Goal: Information Seeking & Learning: Learn about a topic

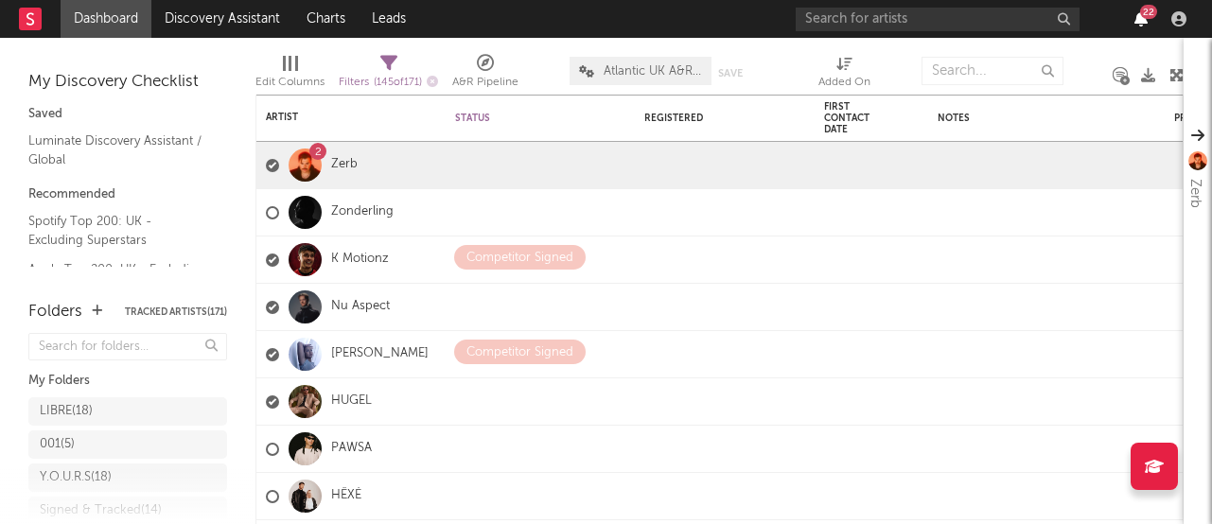
click at [1143, 23] on icon "button" at bounding box center [1140, 18] width 13 height 15
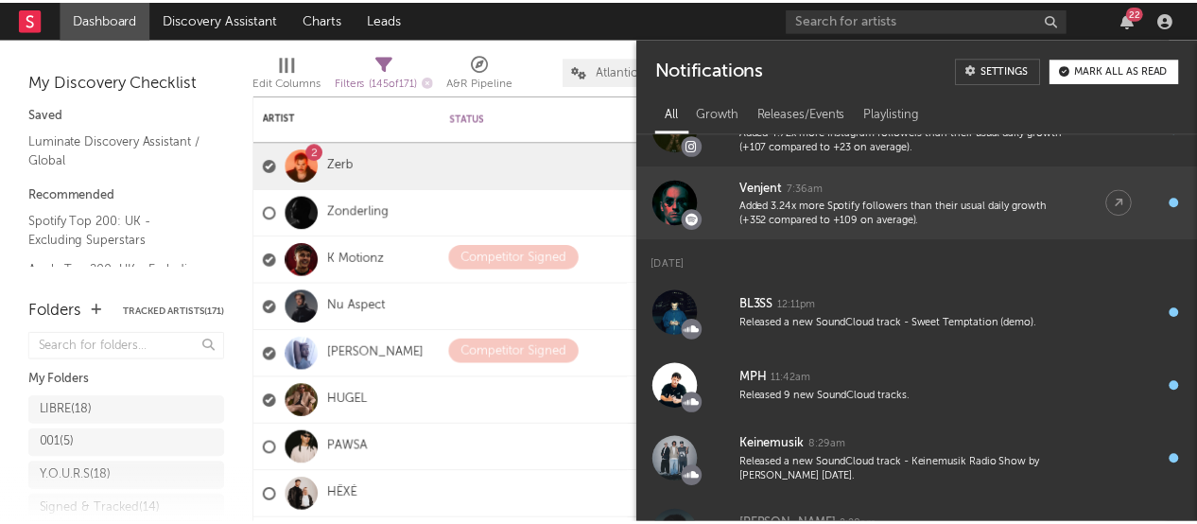
scroll to position [1040, 0]
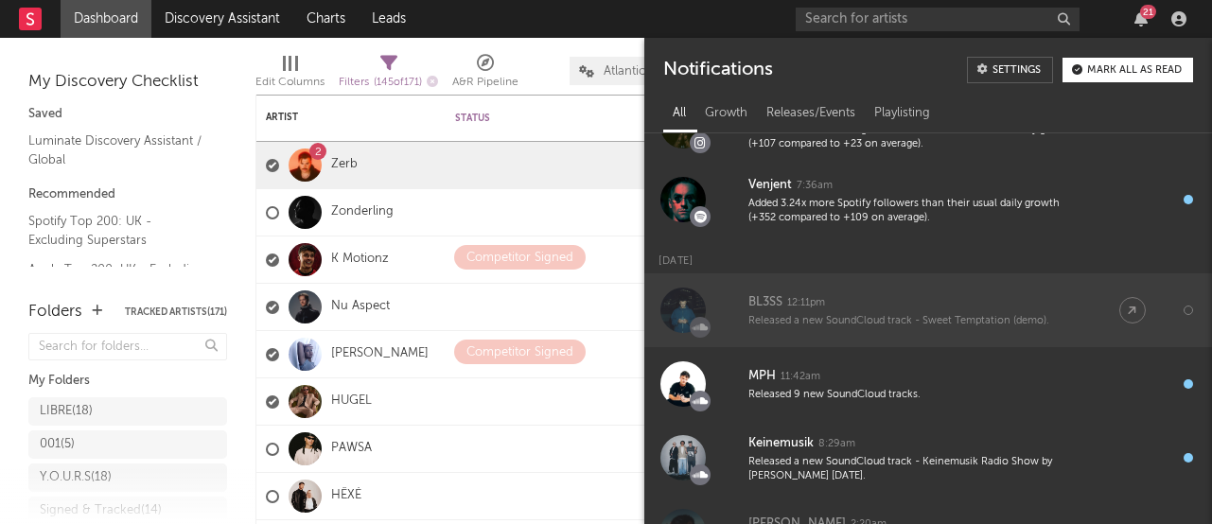
click at [946, 319] on div "Released a new SoundCloud track - Sweet Temptation (demo)." at bounding box center [914, 321] width 333 height 14
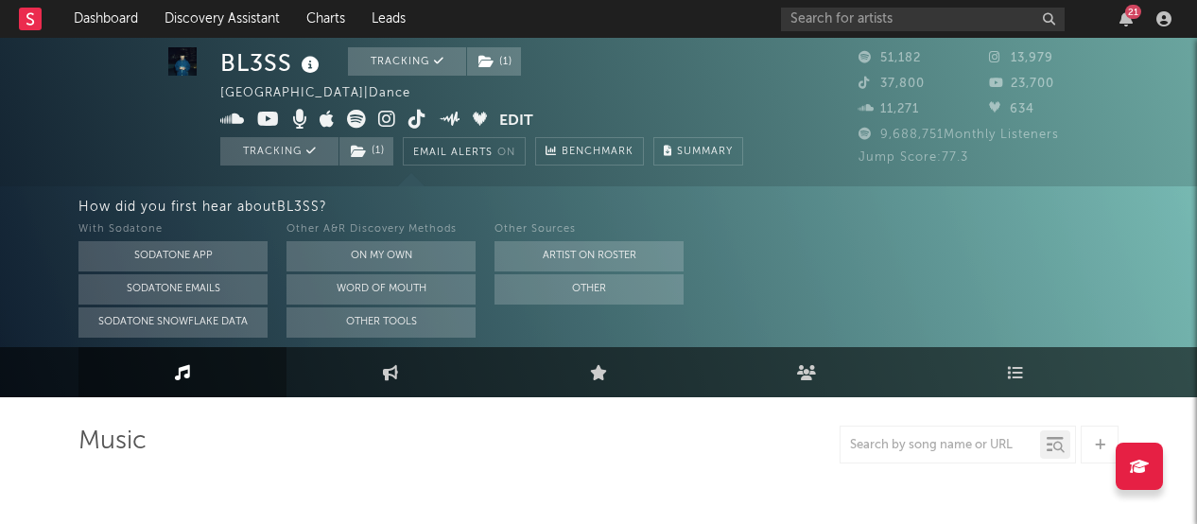
scroll to position [246, 0]
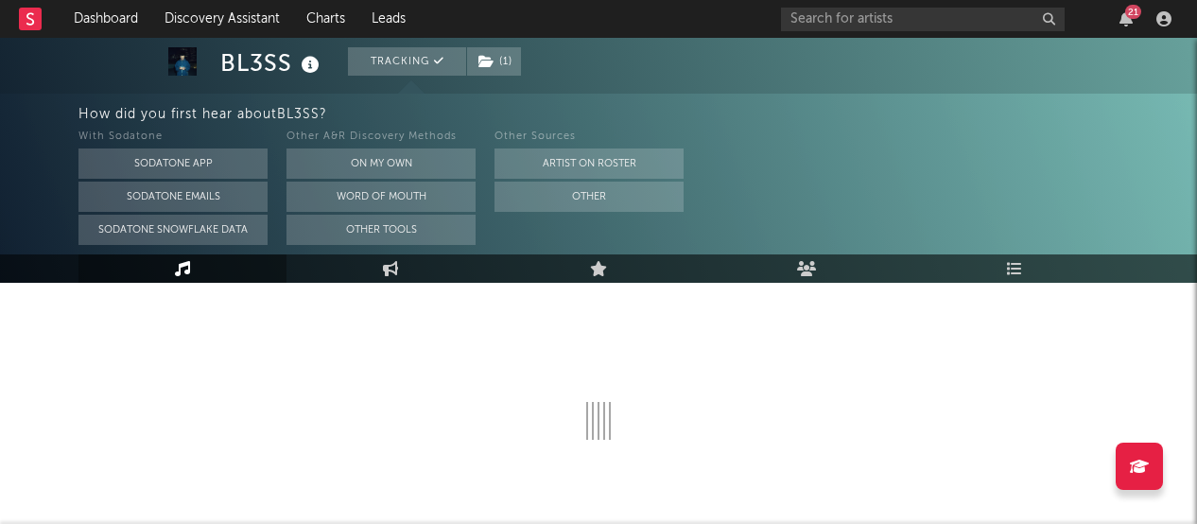
select select "6m"
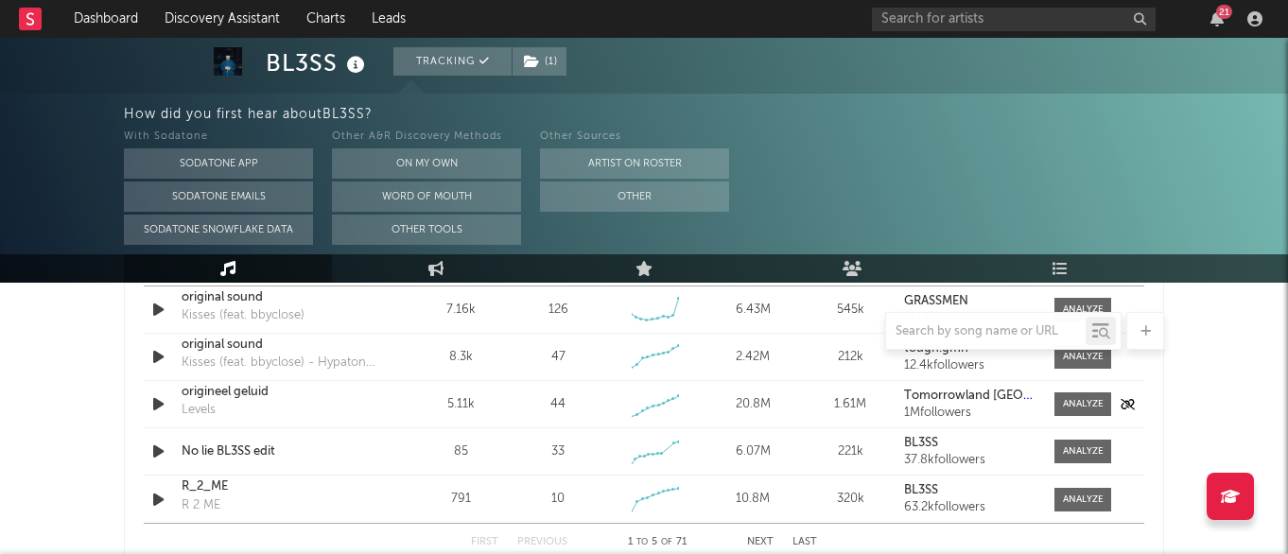
scroll to position [1427, 0]
click at [158, 405] on icon "button" at bounding box center [158, 404] width 20 height 24
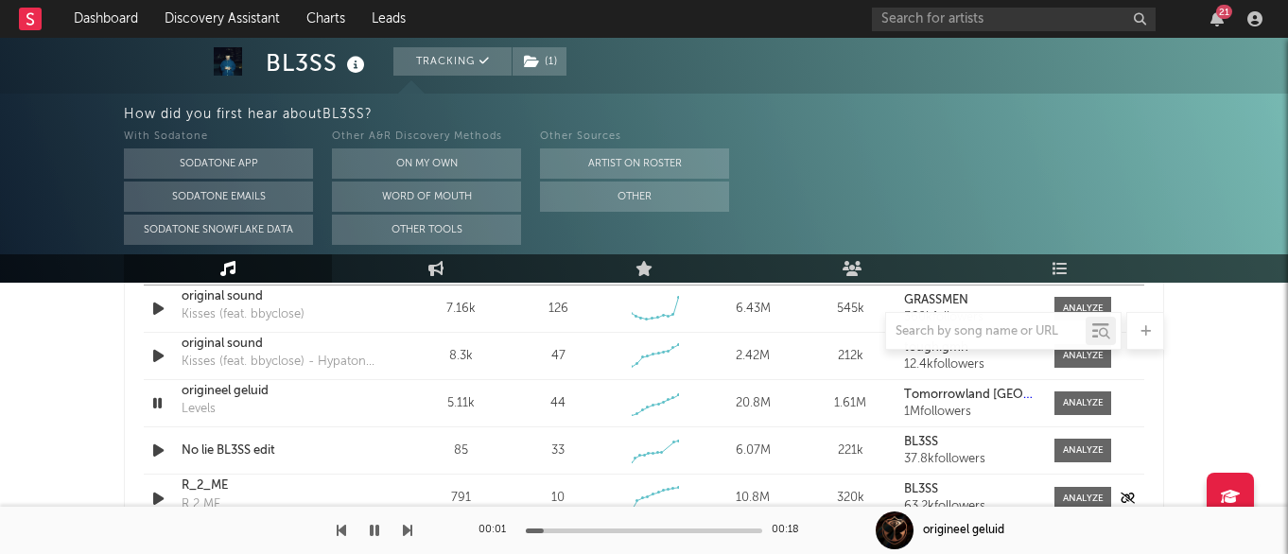
click at [154, 496] on icon "button" at bounding box center [158, 499] width 20 height 24
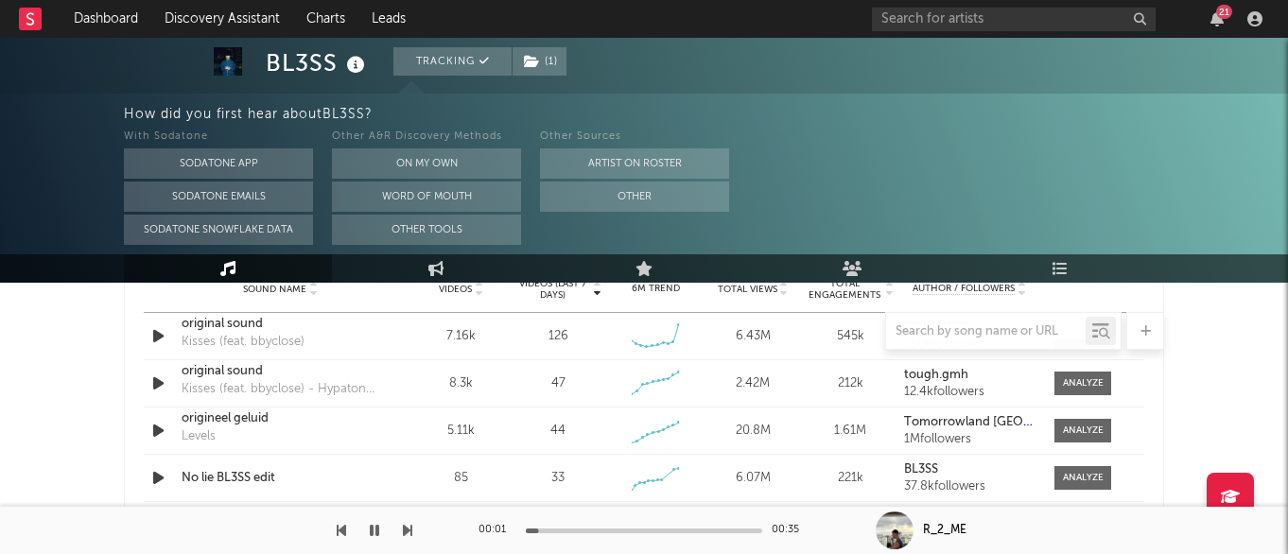
scroll to position [1401, 0]
click at [160, 329] on div at bounding box center [644, 331] width 1040 height 38
click at [155, 335] on div at bounding box center [644, 331] width 1040 height 38
click at [159, 336] on div at bounding box center [644, 331] width 1040 height 38
click at [158, 382] on icon "button" at bounding box center [158, 383] width 20 height 24
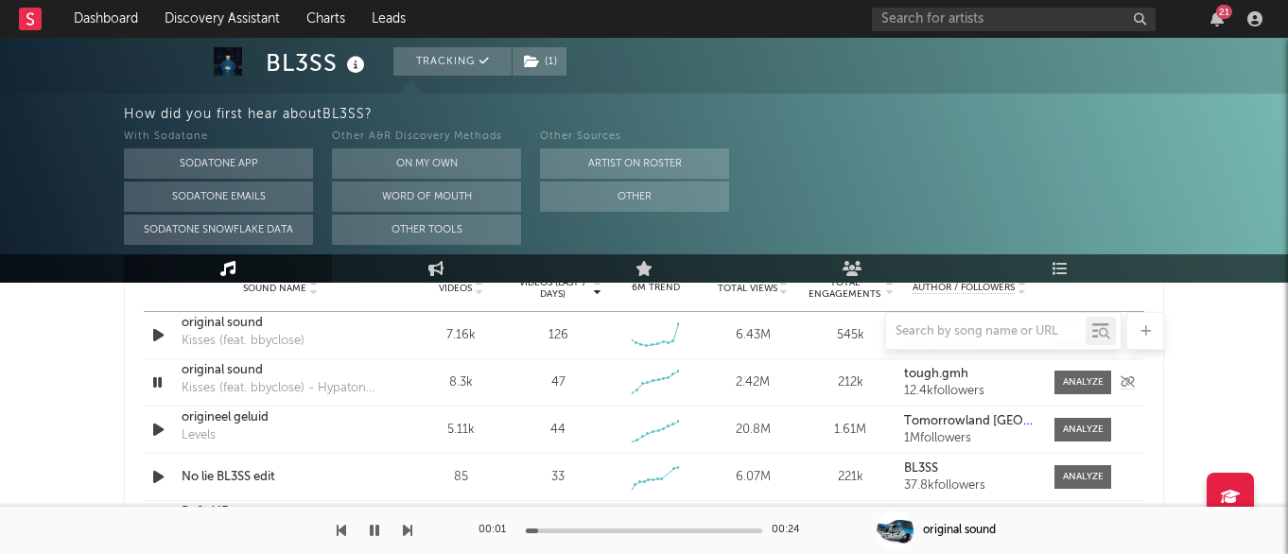
click at [157, 384] on icon "button" at bounding box center [157, 383] width 18 height 24
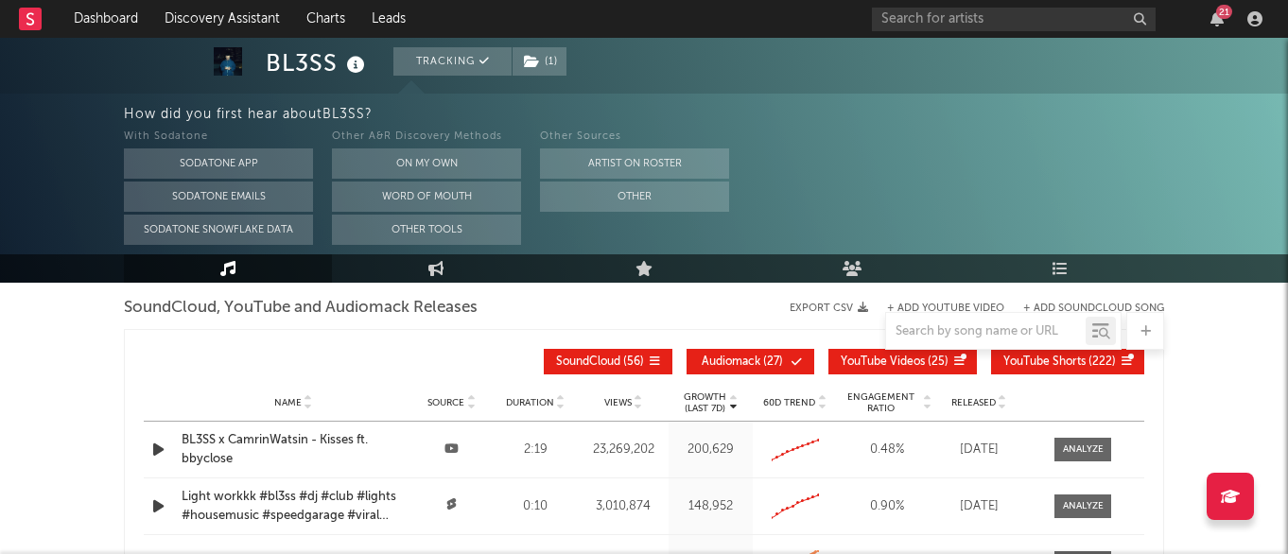
scroll to position [2180, 0]
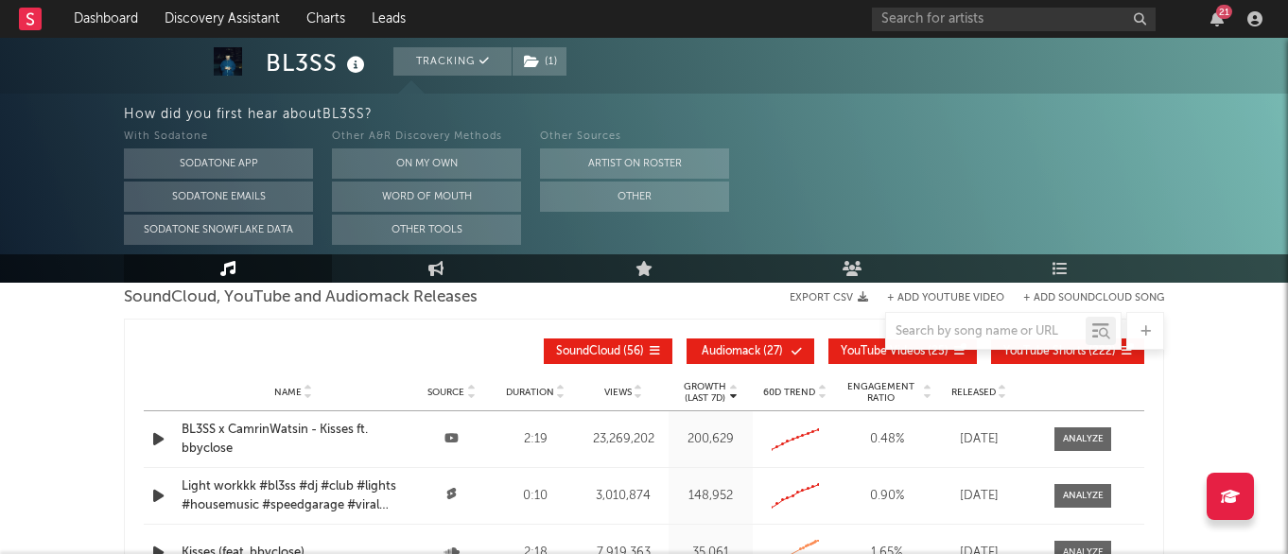
click at [724, 348] on div at bounding box center [644, 331] width 1040 height 38
click at [761, 348] on div at bounding box center [644, 331] width 1040 height 38
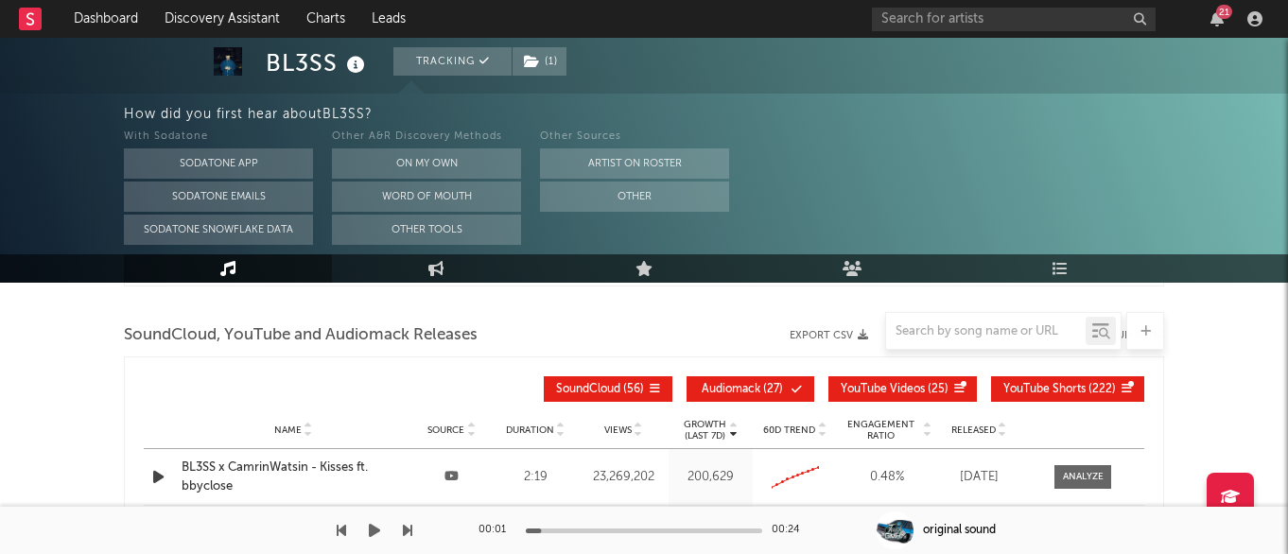
scroll to position [2139, 0]
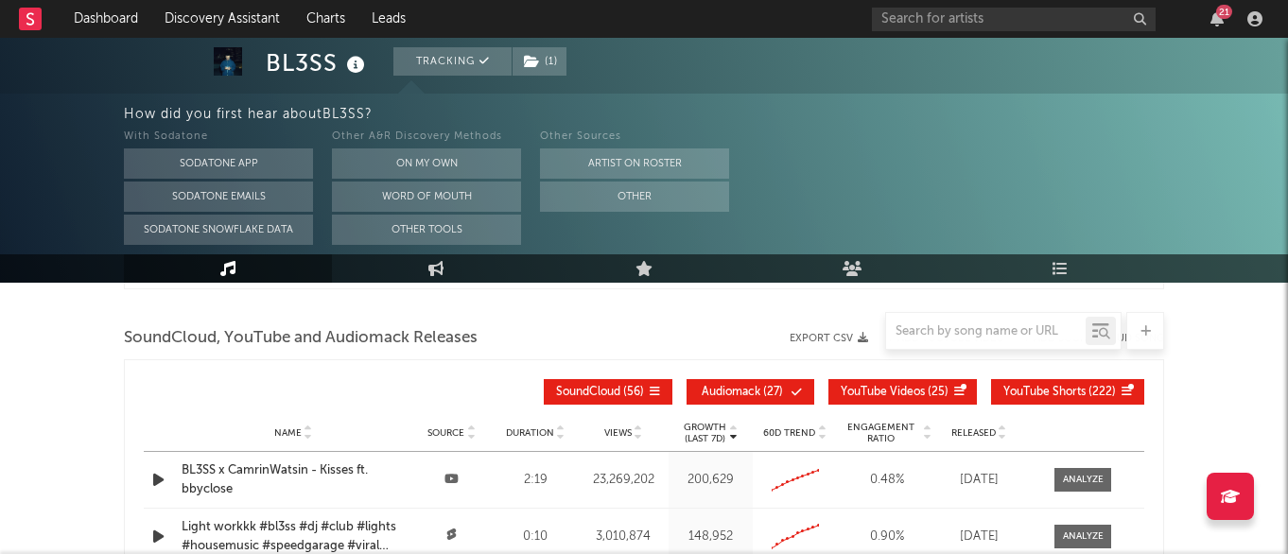
click at [911, 393] on span "YouTube Videos" at bounding box center [883, 392] width 84 height 11
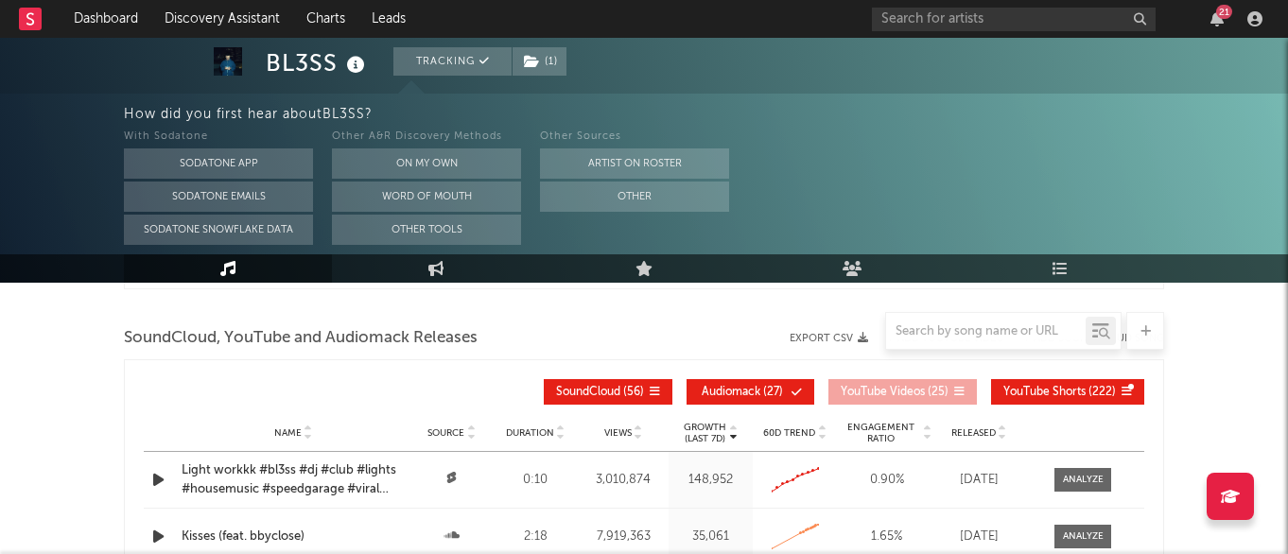
click at [750, 375] on div "Growth (Last 7d) Name Source Duration Views Growth (Last 7d) 60D Trend Engageme…" at bounding box center [644, 392] width 1001 height 44
click at [752, 388] on span "Audiomack" at bounding box center [731, 392] width 59 height 11
click at [1068, 375] on div "Growth (Last 7d) Name Source Duration Views Growth (Last 7d) 60D Trend Engageme…" at bounding box center [644, 392] width 1001 height 44
click at [1060, 395] on span "YouTube Shorts" at bounding box center [1045, 392] width 82 height 11
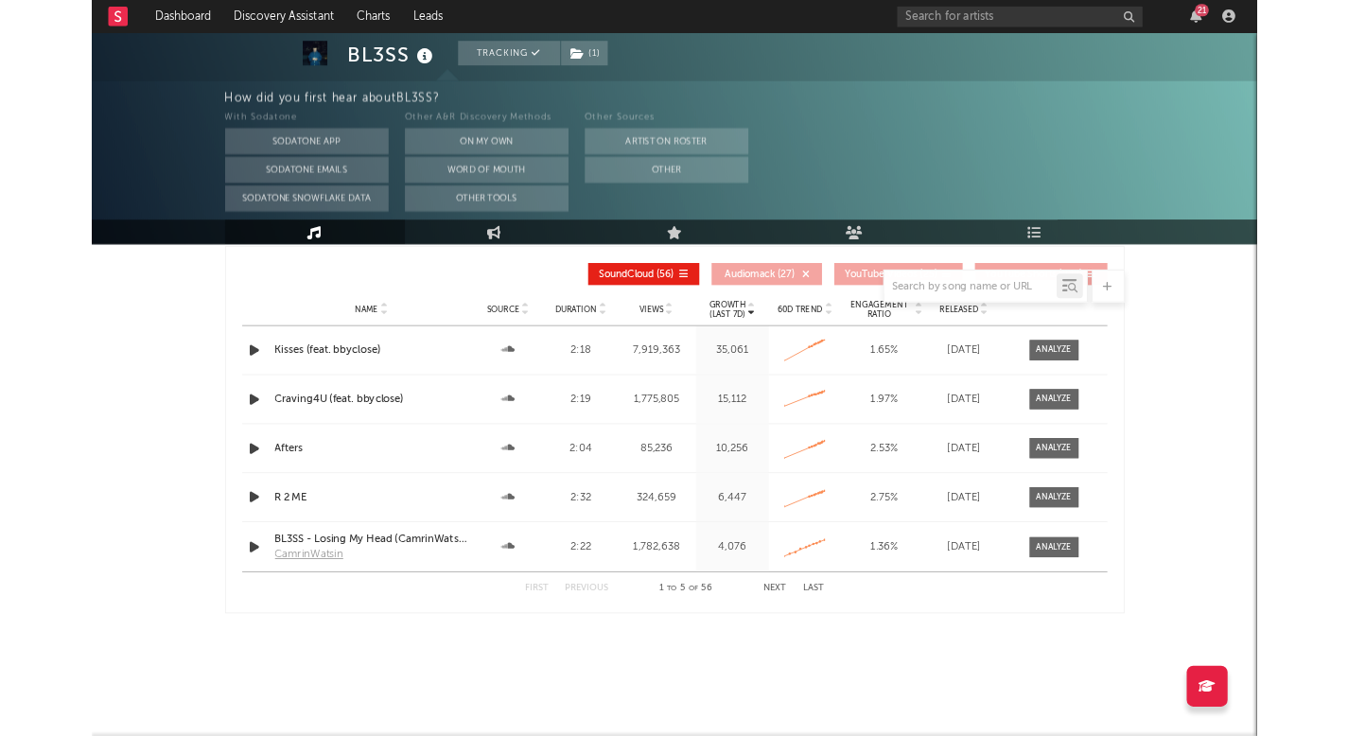
scroll to position [2223, 0]
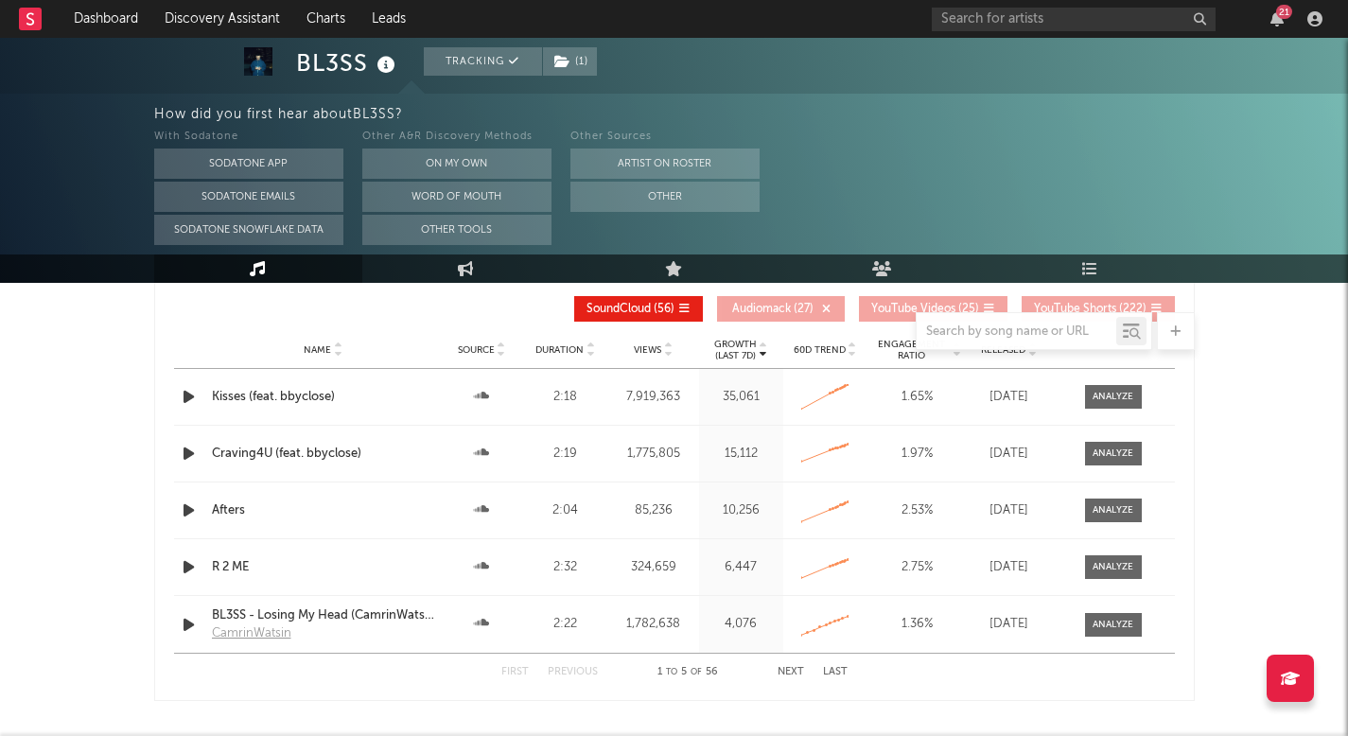
click at [793, 523] on button "Next" at bounding box center [790, 672] width 26 height 10
click at [512, 523] on button "First" at bounding box center [514, 672] width 27 height 10
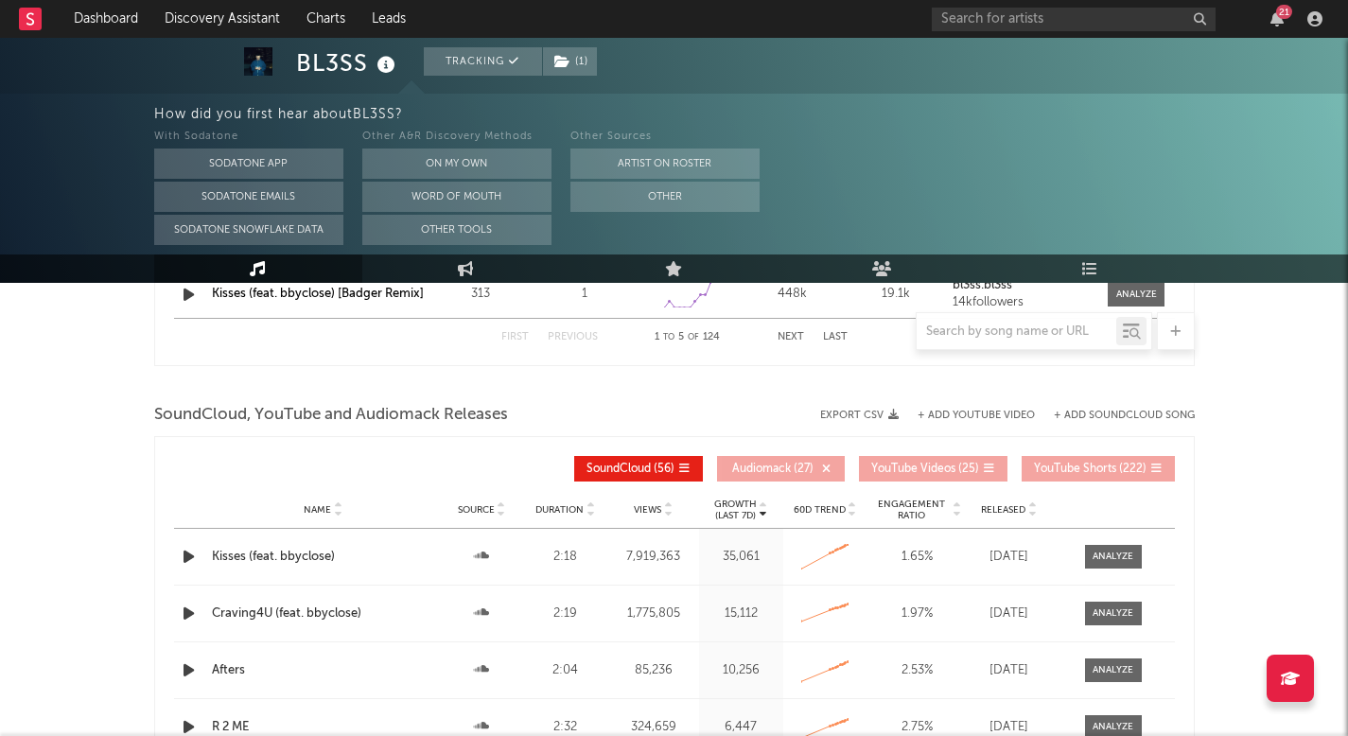
scroll to position [2061, 0]
click at [254, 523] on div "Kisses (feat. bbyclose)" at bounding box center [323, 559] width 223 height 19
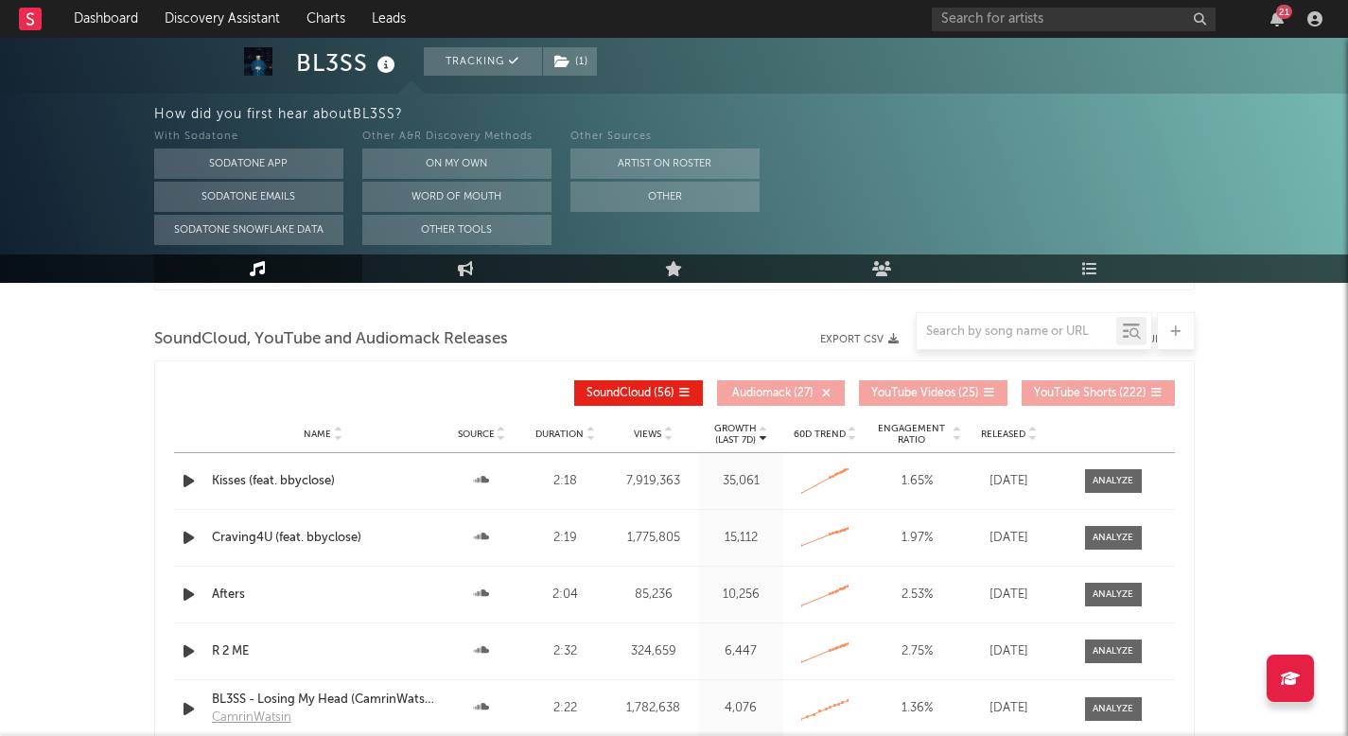
scroll to position [2167, 0]
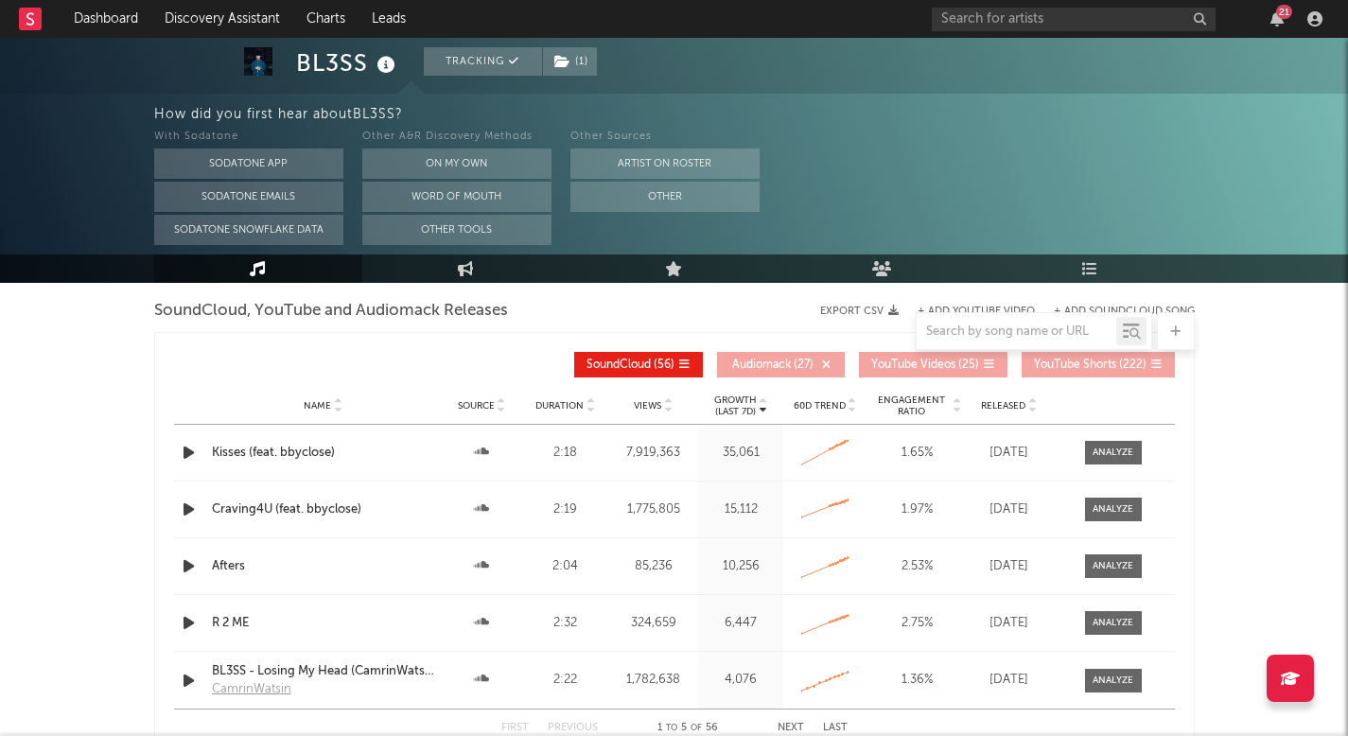
click at [220, 523] on div "Afters" at bounding box center [323, 566] width 223 height 19
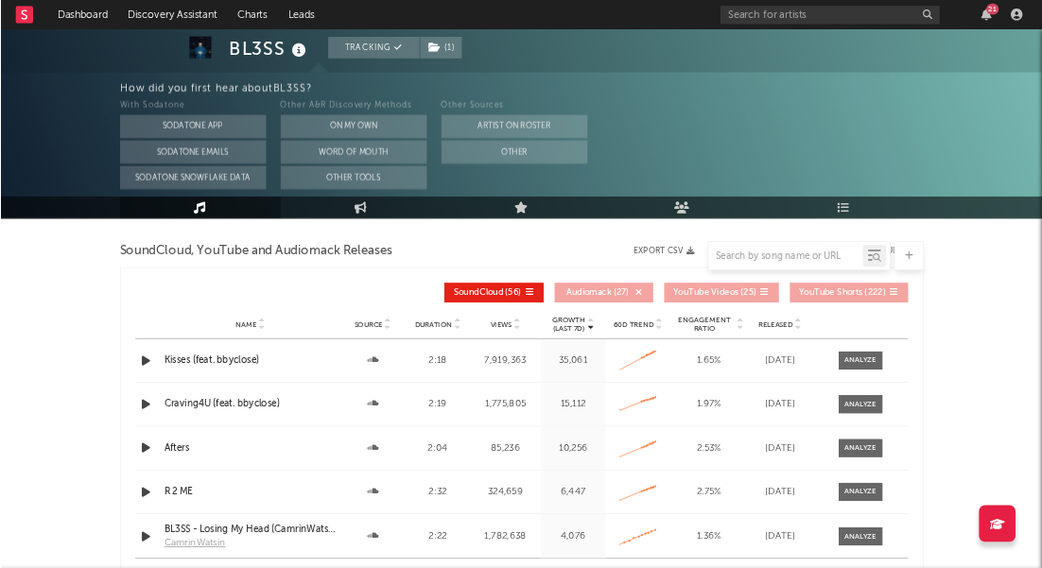
scroll to position [1835, 0]
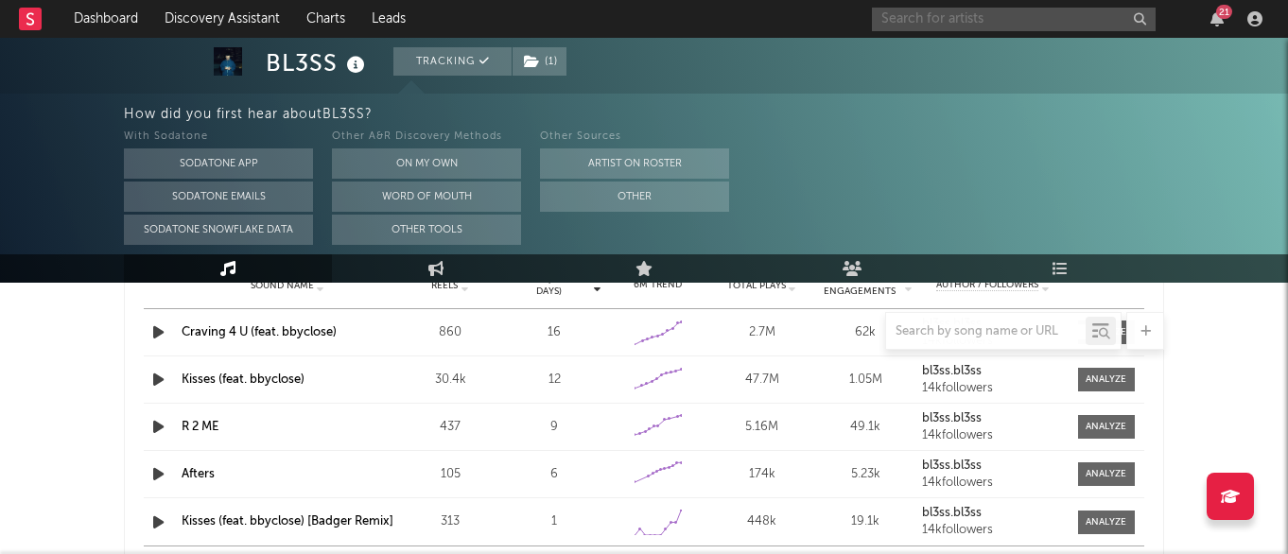
click at [1001, 26] on input "text" at bounding box center [1014, 20] width 284 height 24
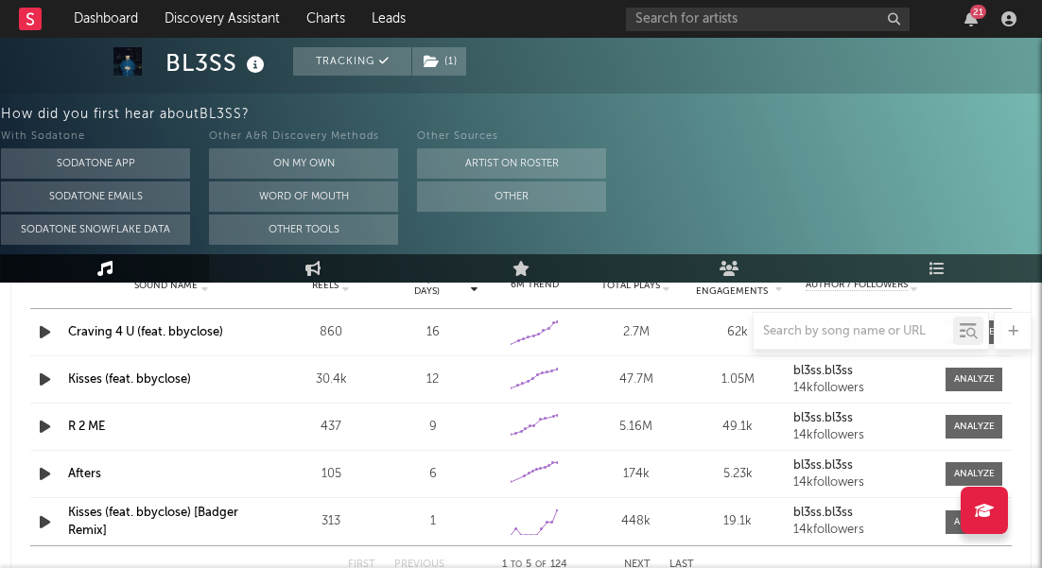
click at [973, 10] on div "21" at bounding box center [978, 12] width 16 height 14
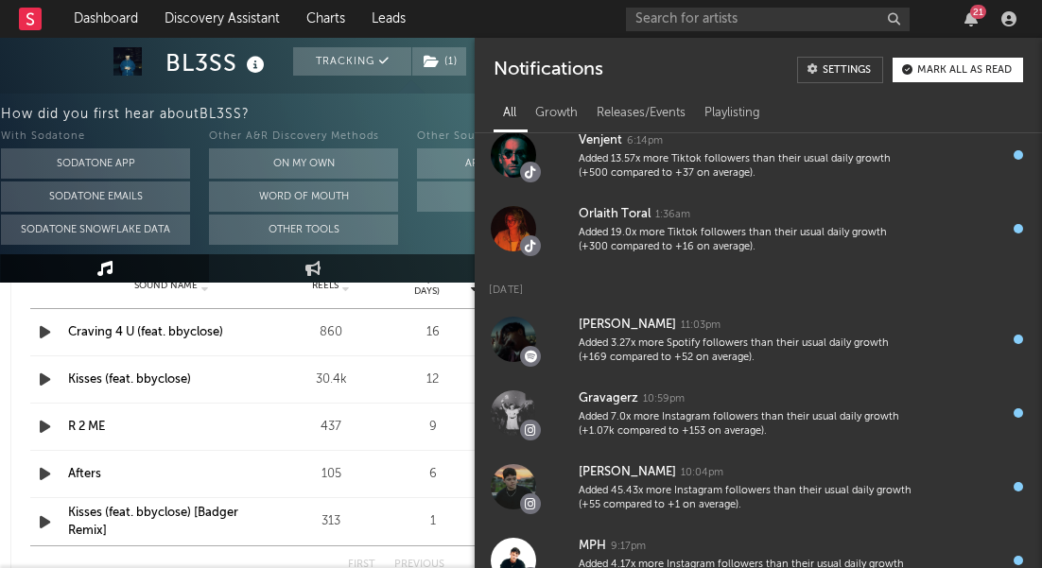
scroll to position [388, 0]
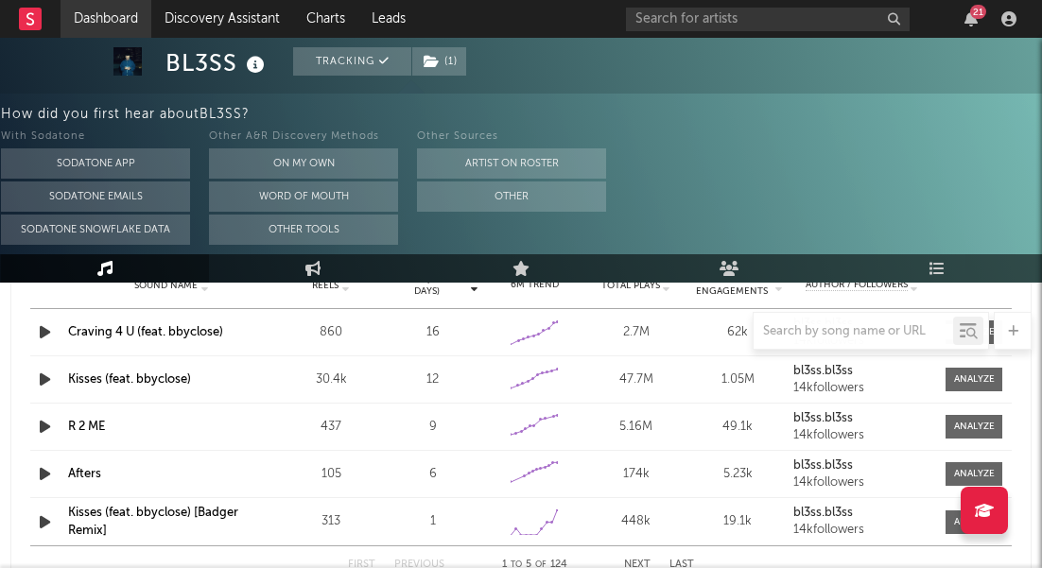
click at [114, 9] on link "Dashboard" at bounding box center [106, 19] width 91 height 38
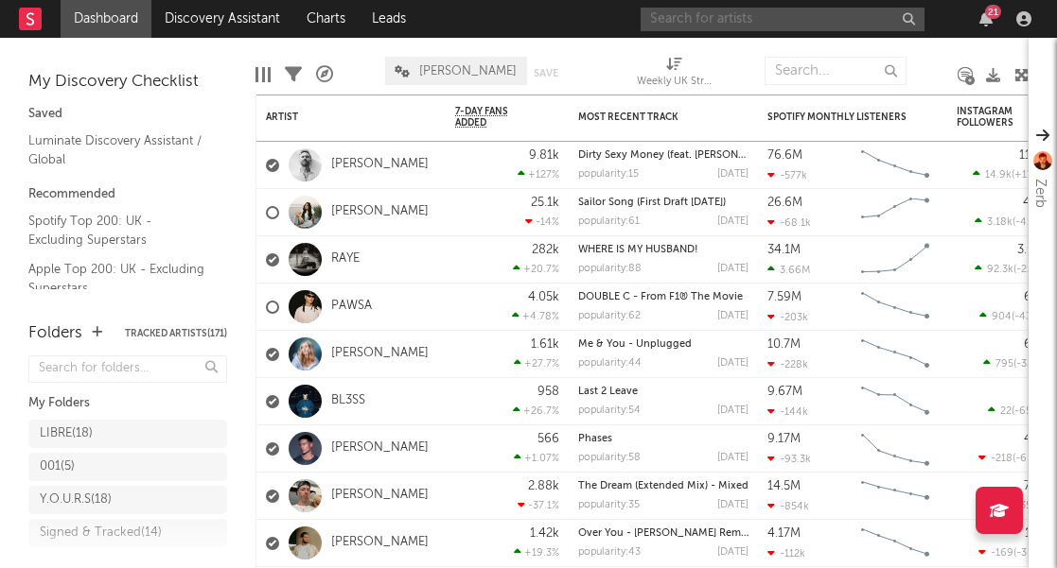
click at [743, 26] on input "text" at bounding box center [782, 20] width 284 height 24
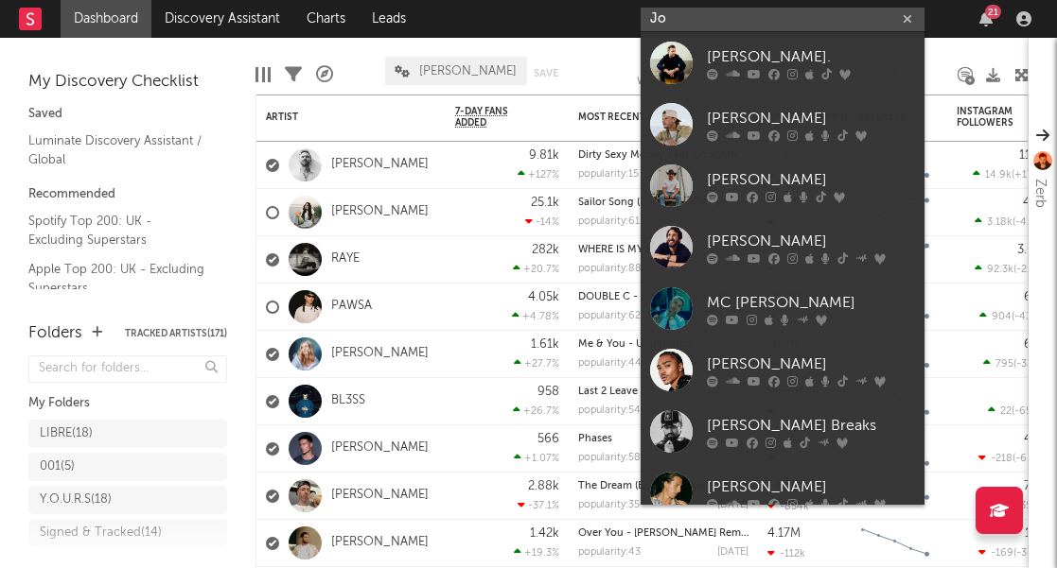
type input "J"
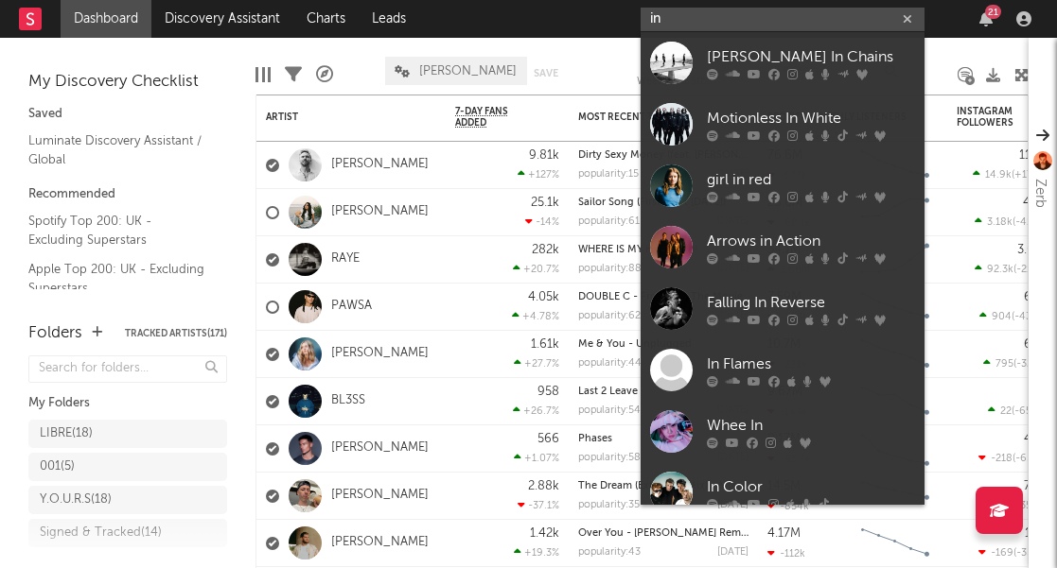
type input "i"
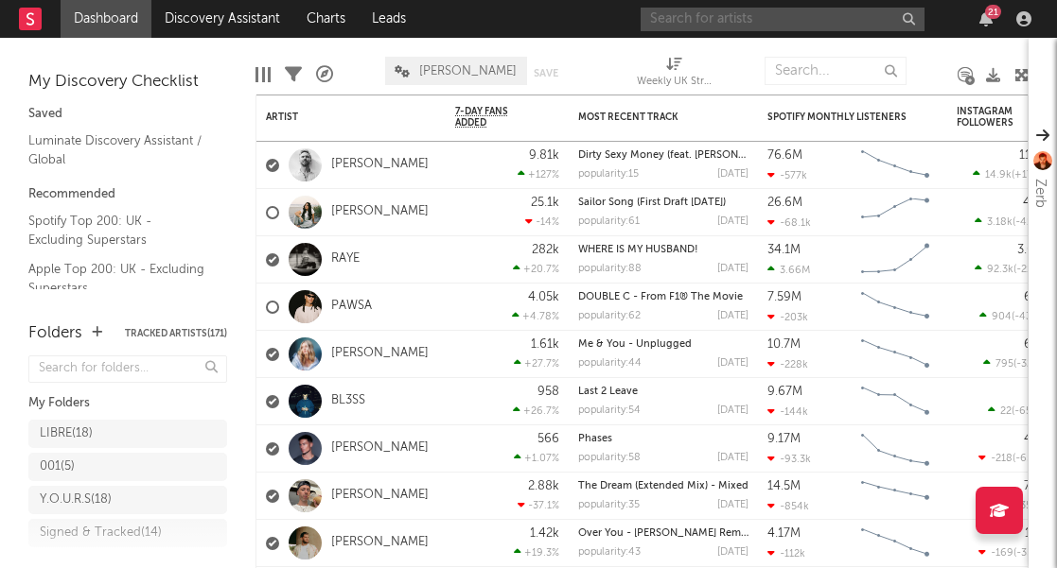
click at [793, 21] on input "text" at bounding box center [782, 20] width 284 height 24
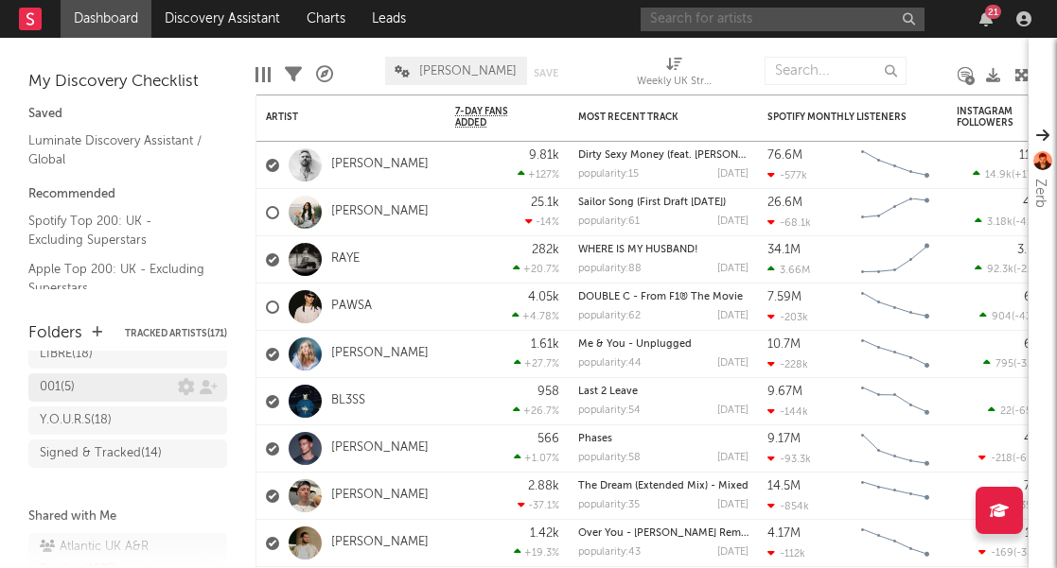
scroll to position [36, 0]
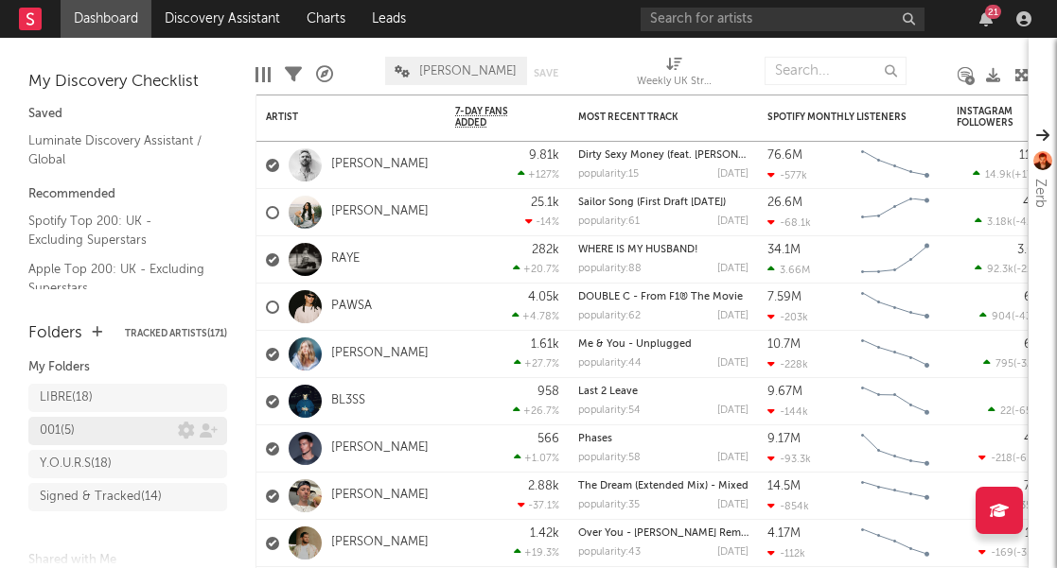
click at [96, 429] on div "001 ( 5 )" at bounding box center [109, 431] width 138 height 23
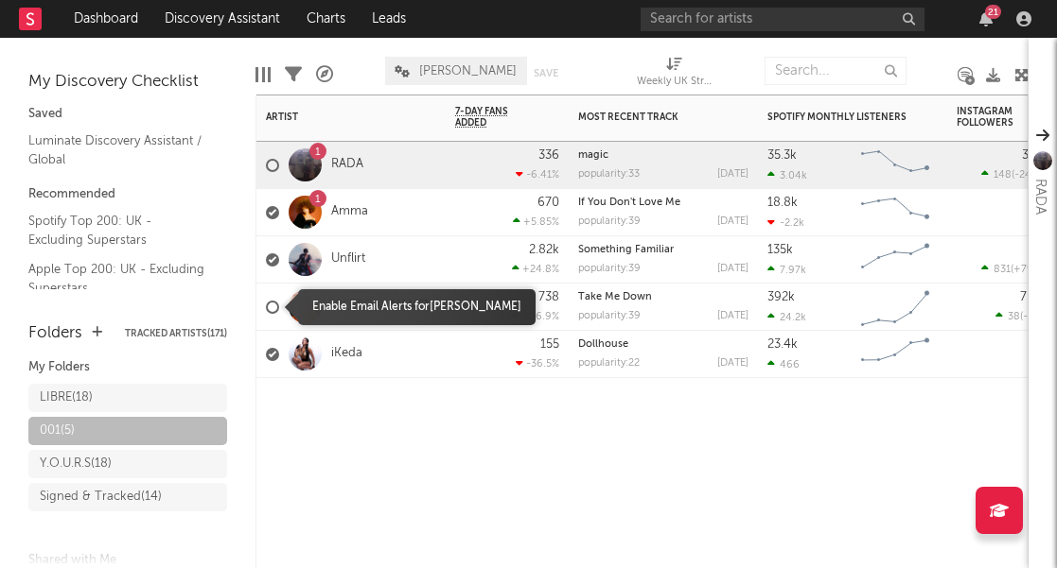
click at [273, 306] on div at bounding box center [272, 307] width 13 height 13
click at [266, 306] on input "checkbox" at bounding box center [266, 307] width 0 height 17
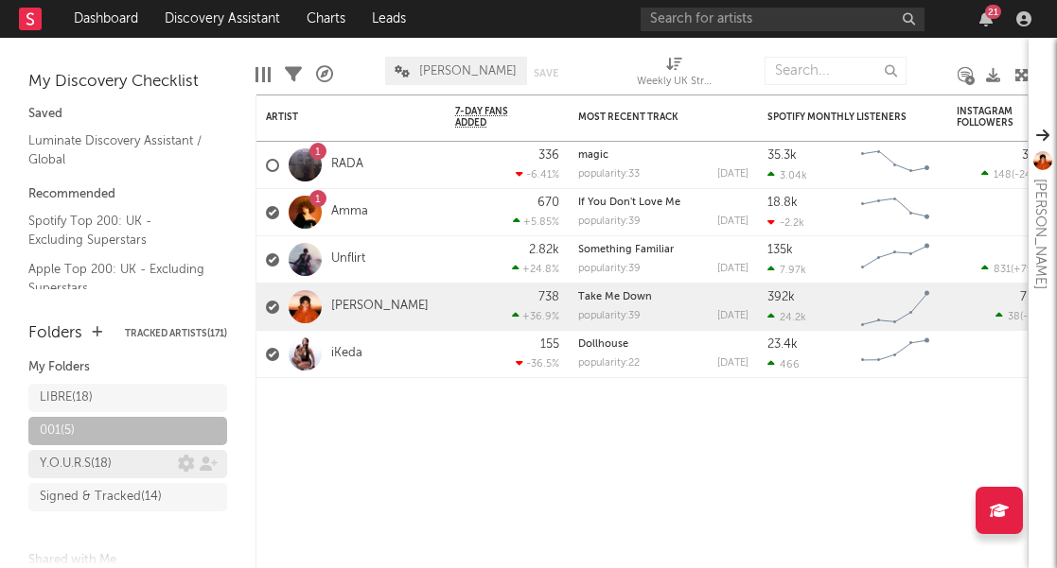
click at [91, 465] on div "Y.O.U.R.S ( 18 )" at bounding box center [76, 464] width 72 height 23
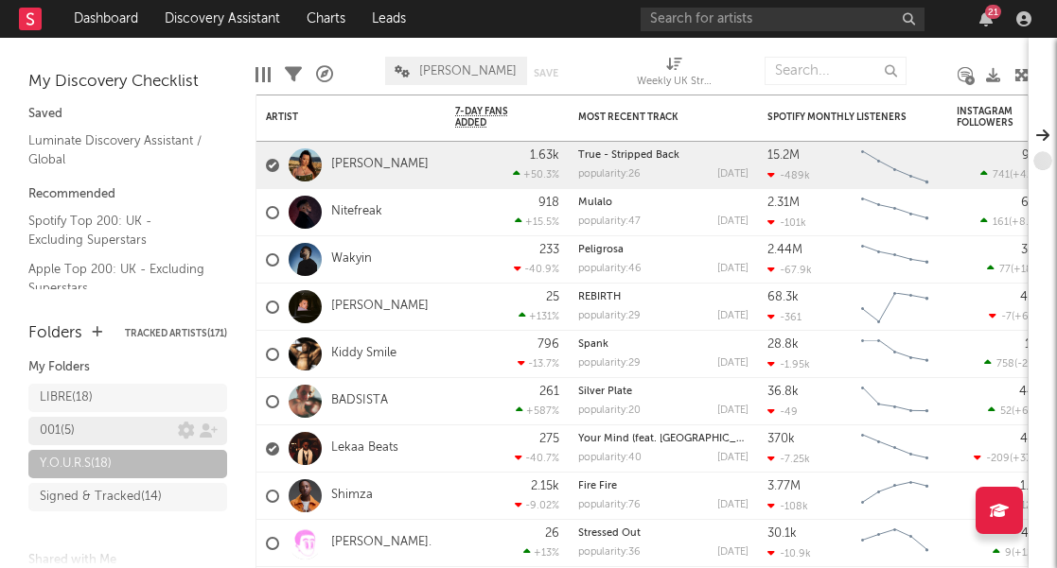
click at [96, 417] on link "001 ( 5 )" at bounding box center [127, 431] width 199 height 28
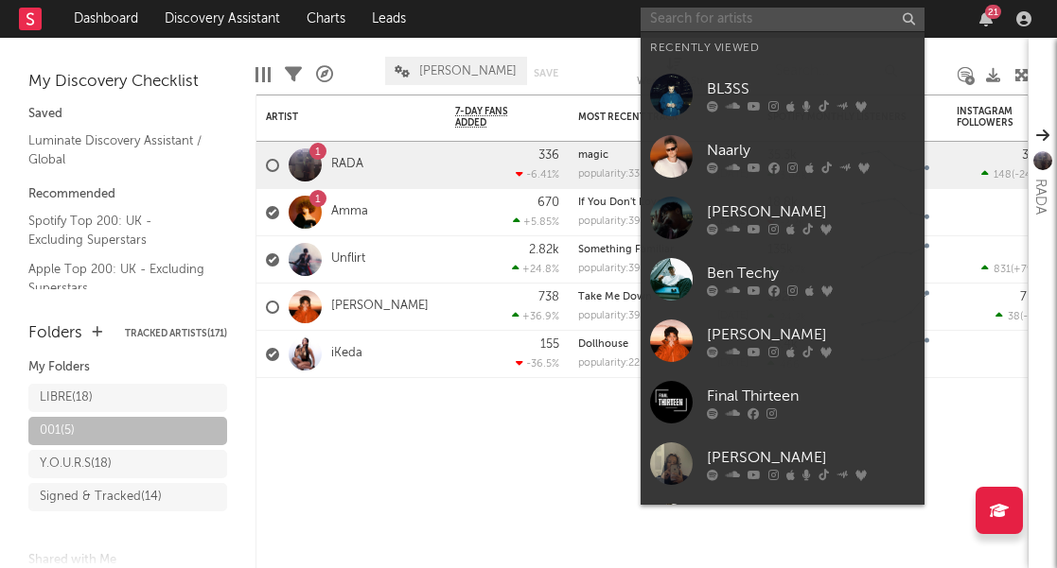
click at [767, 22] on input "text" at bounding box center [782, 20] width 284 height 24
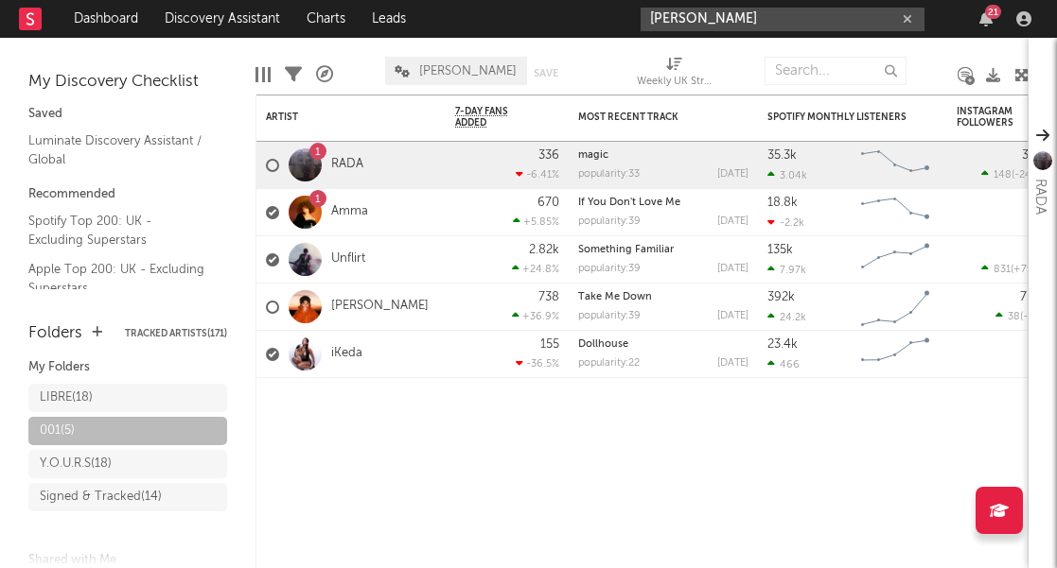
type input "[PERSON_NAME]"
